Goal: Ask a question

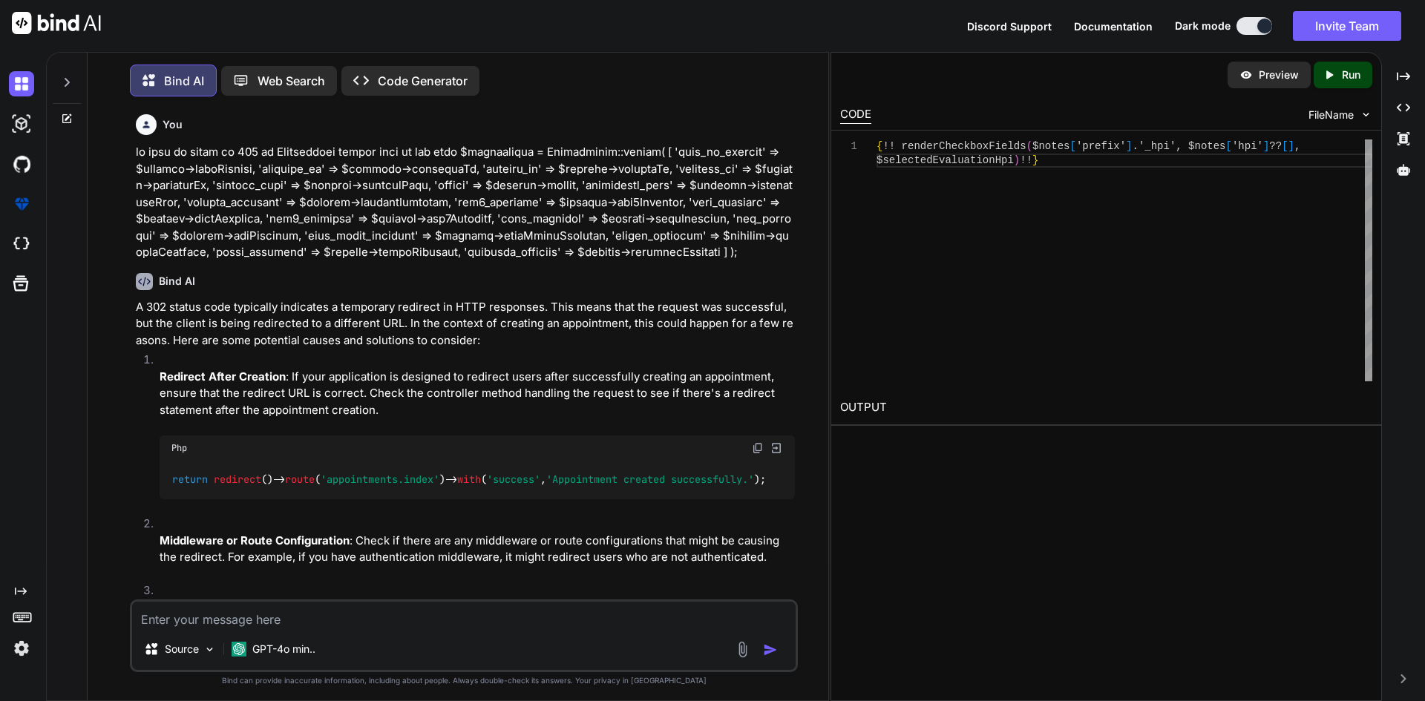
click at [363, 616] on textarea at bounding box center [463, 615] width 663 height 27
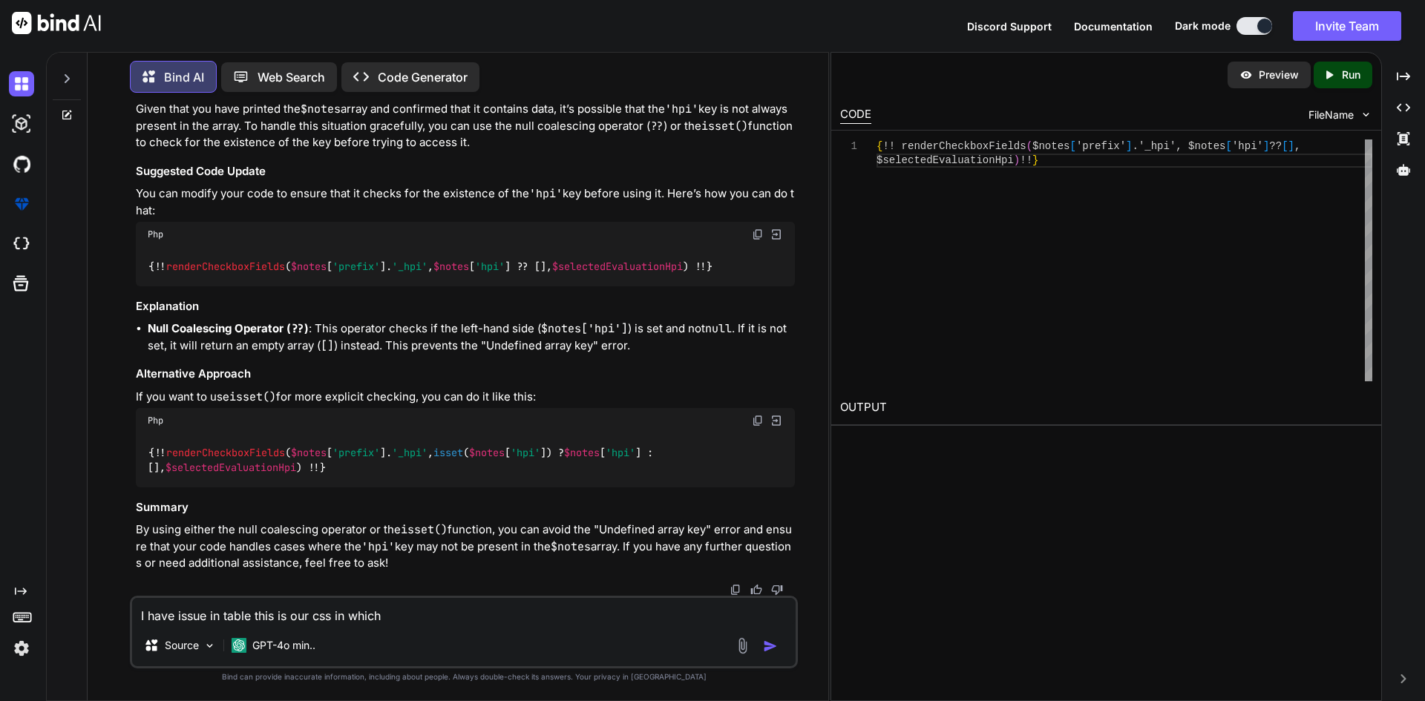
paste textarea "prs-inside-table"
click at [381, 613] on textarea "I have issue in table this is our css in which prs-inside-table class present i…" at bounding box center [463, 611] width 663 height 27
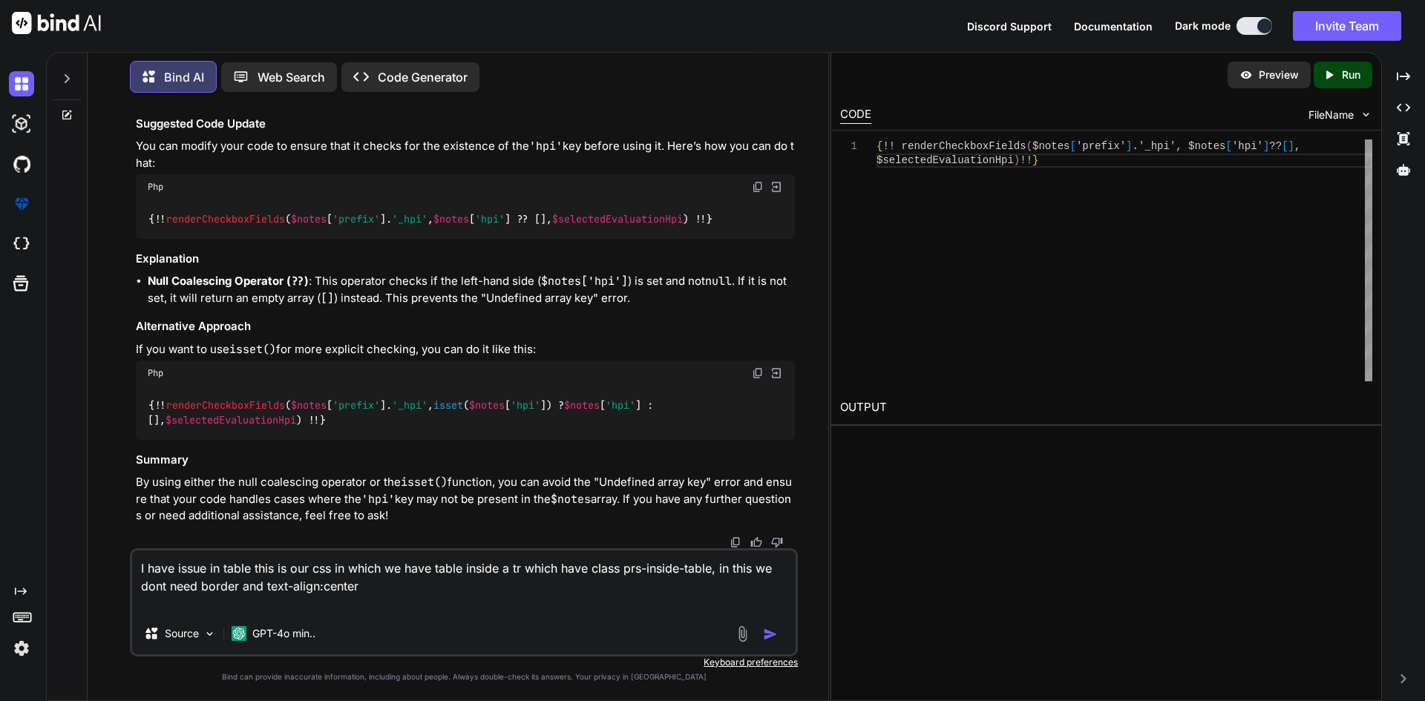
paste textarea "prs-inside-table"
paste textarea "#prsRecordTable { border-collapse: collapse; width:100%; margin-top: 1%; } #prs…"
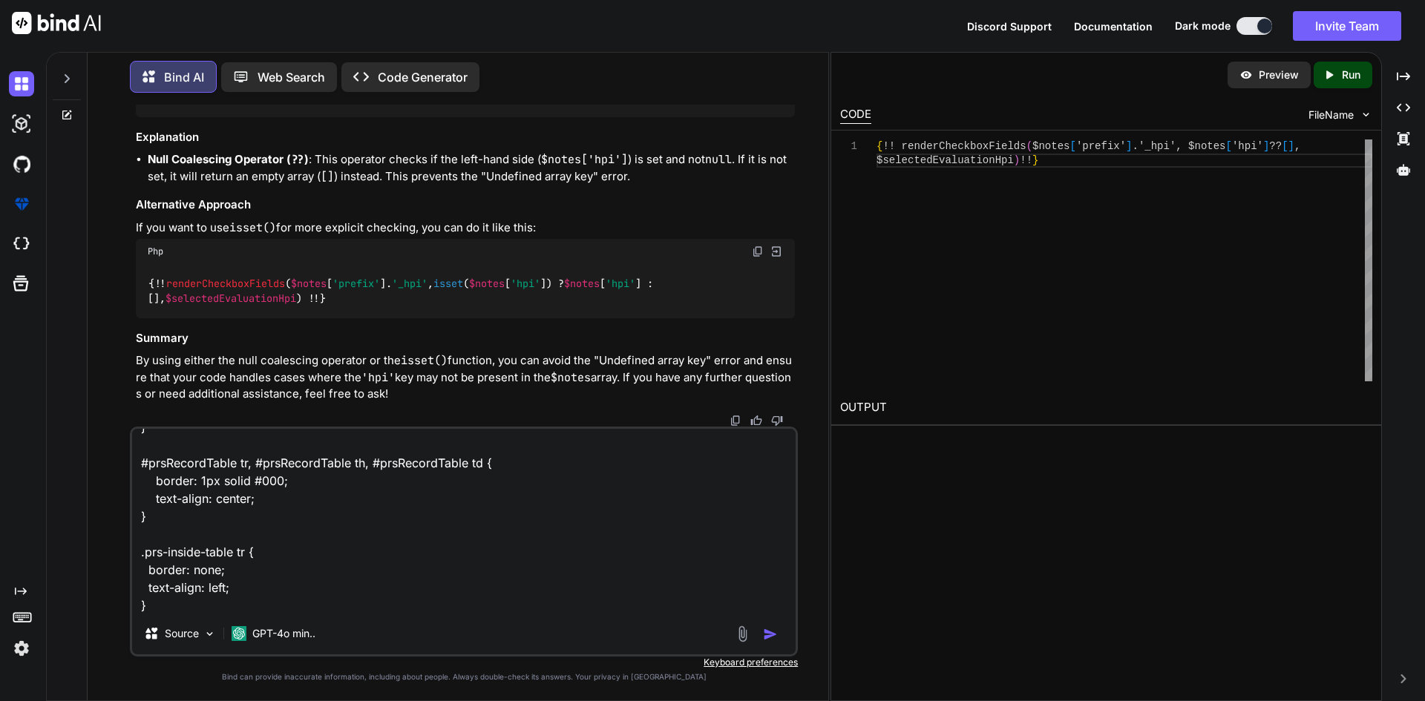
type textarea "I have issue in table this is our css in which we have table inside a tr which …"
click at [768, 637] on img "button" at bounding box center [770, 634] width 15 height 15
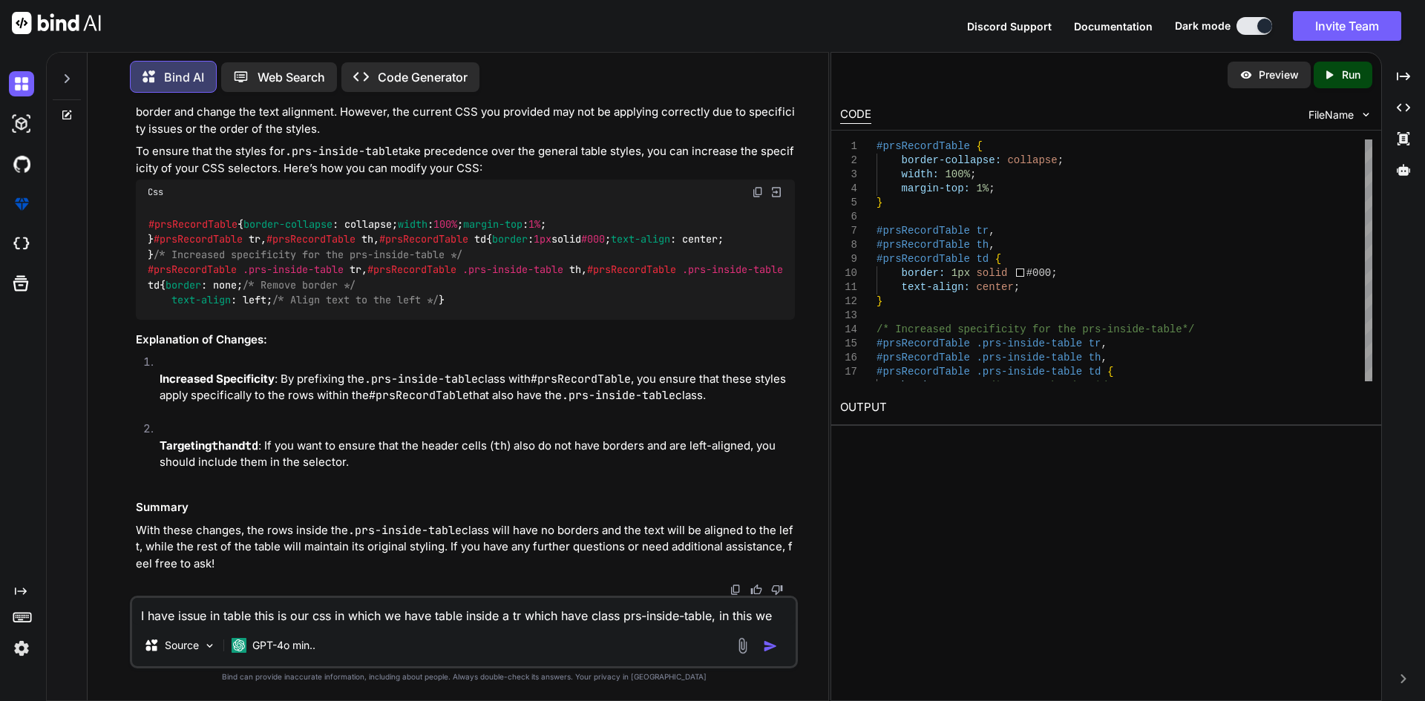
scroll to position [47960, 0]
drag, startPoint x: 149, startPoint y: 358, endPoint x: 157, endPoint y: 433, distance: 75.4
click at [157, 319] on div "#prsRecordTable { border-collapse : collapse; width : 100% ; margin-top : 1% ; …" at bounding box center [465, 262] width 659 height 114
copy code "#prsRecordTable .prs-inside-table tr , #prsRecordTable .prs-inside-table th , #…"
